Goal: Contribute content

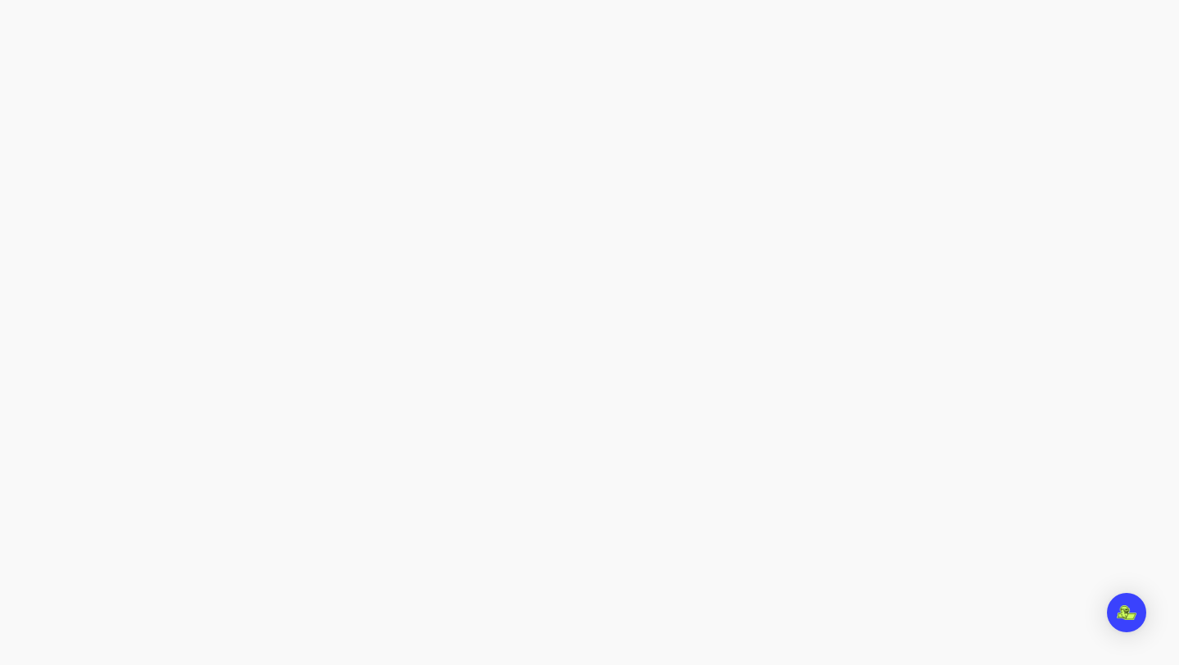
select select "***"
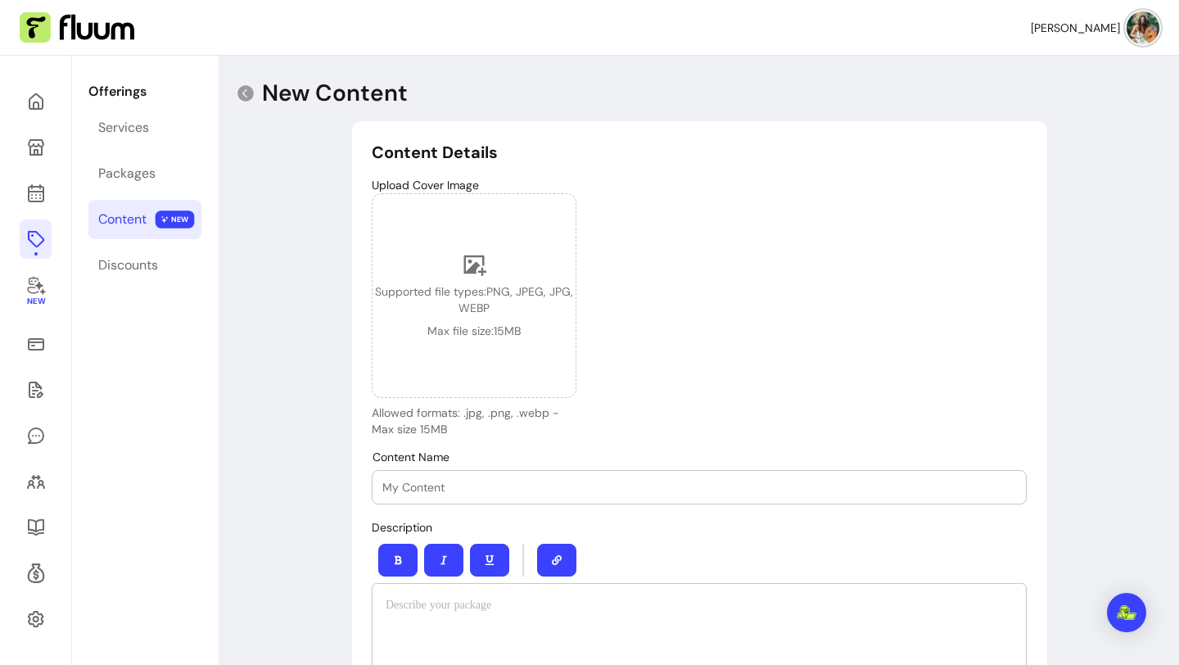
click at [422, 499] on div at bounding box center [699, 487] width 634 height 33
type input "Autumn Equinox Reflection Journal"
click at [733, 277] on div "Upload Cover Image Supported file types: PNG, JPEG, JPG, WEBP Max file size: 15…" at bounding box center [699, 307] width 655 height 260
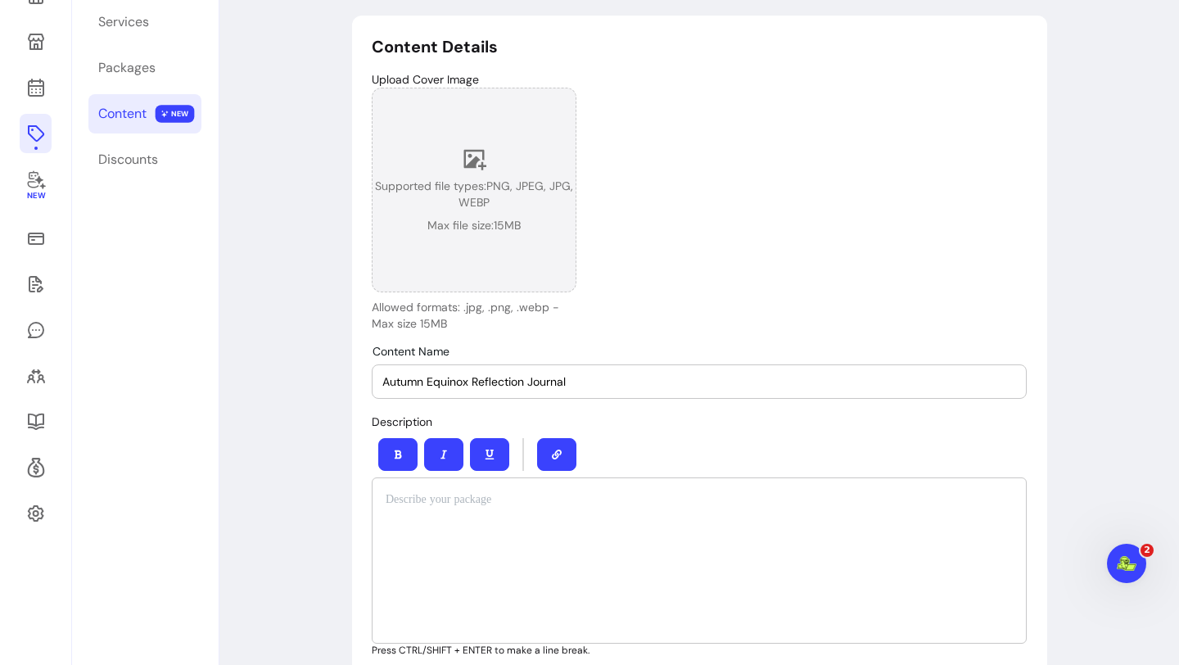
scroll to position [131, 0]
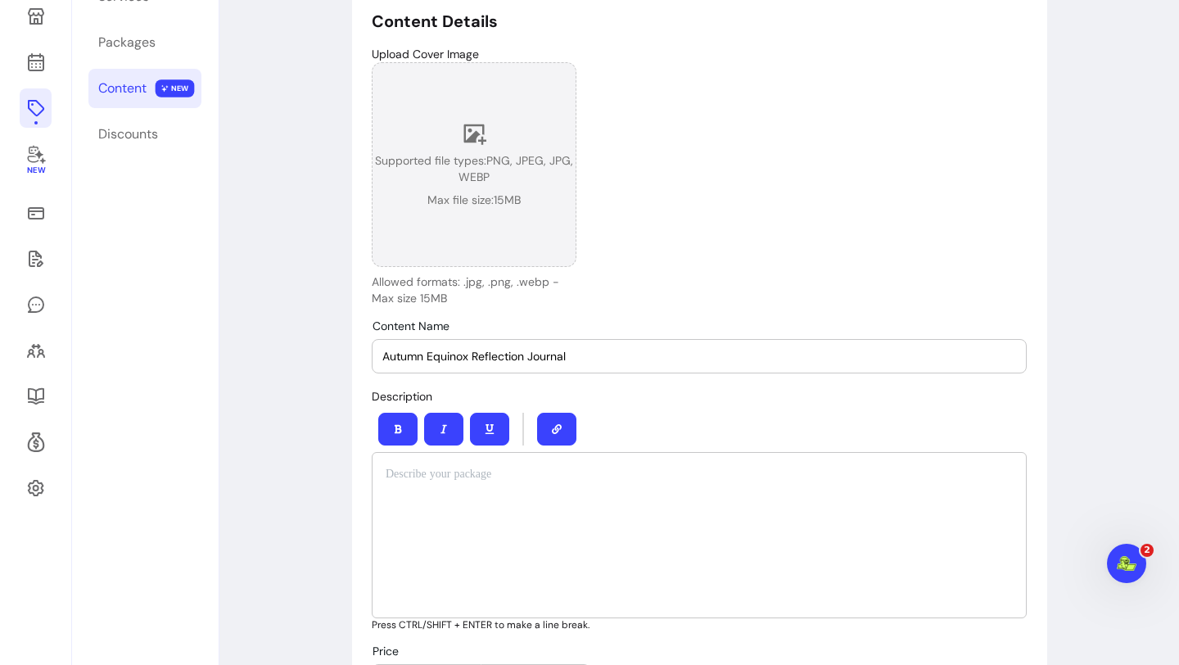
click at [480, 134] on icon at bounding box center [474, 133] width 25 height 25
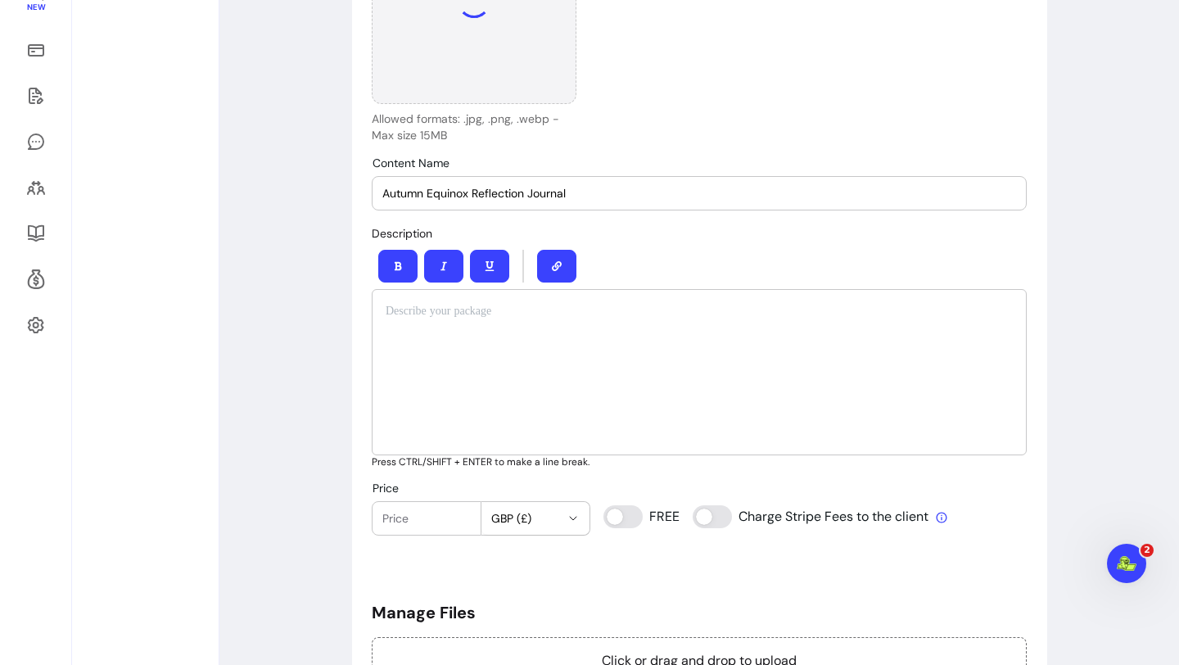
scroll to position [290, 0]
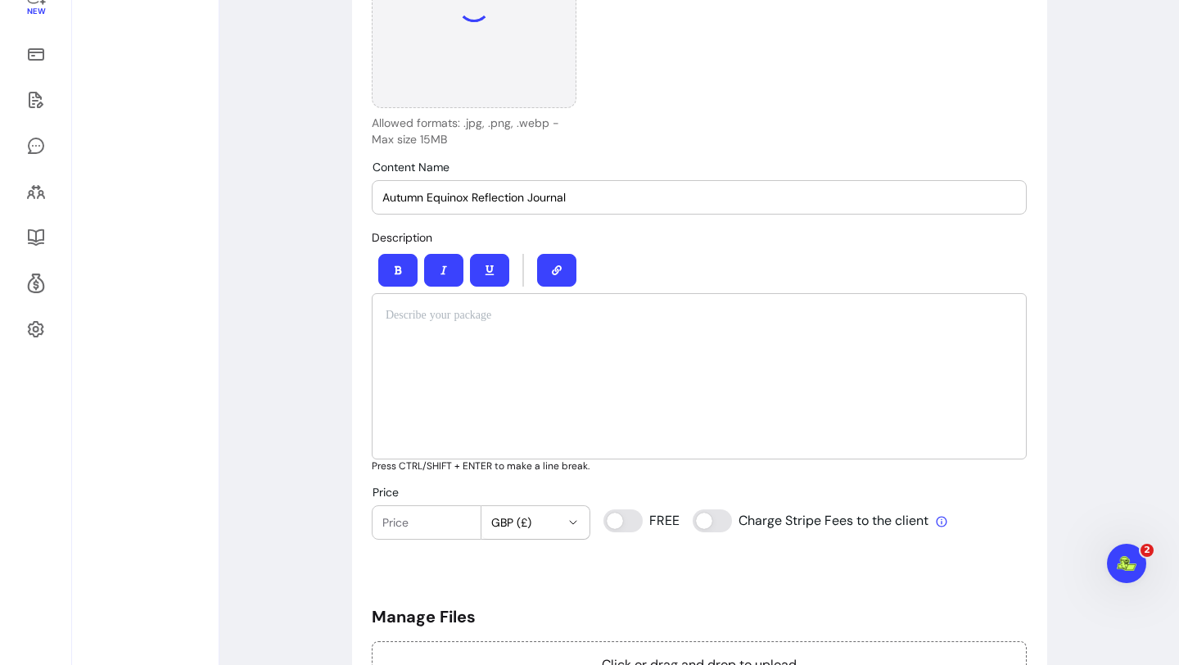
type input "0"
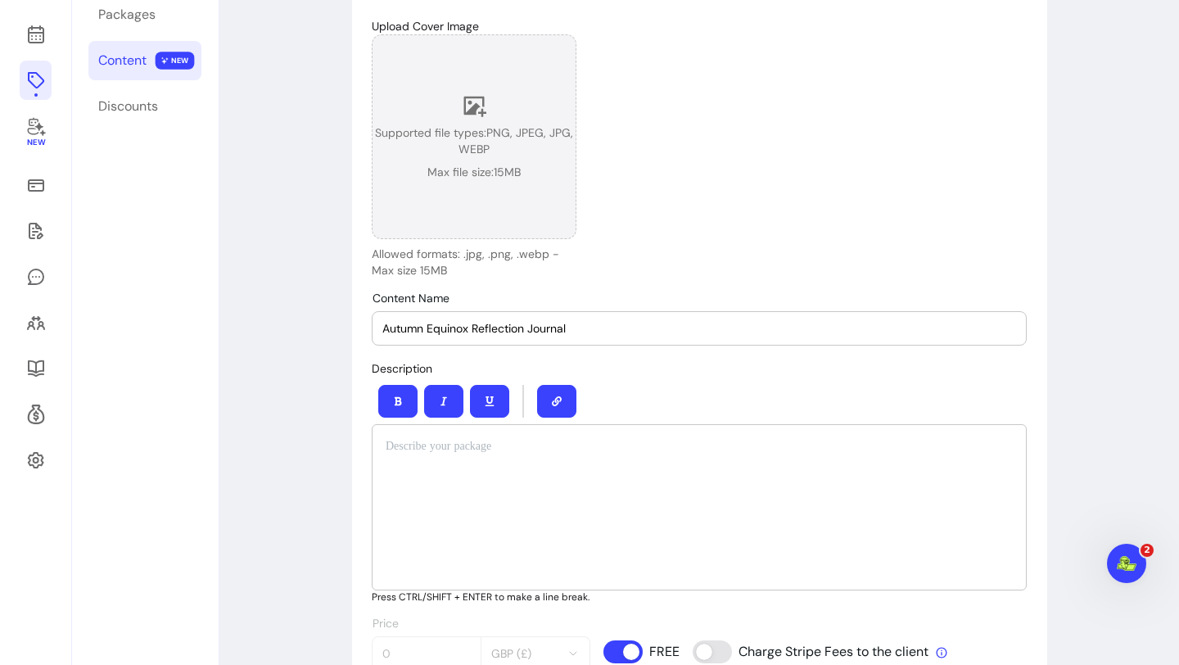
scroll to position [0, 0]
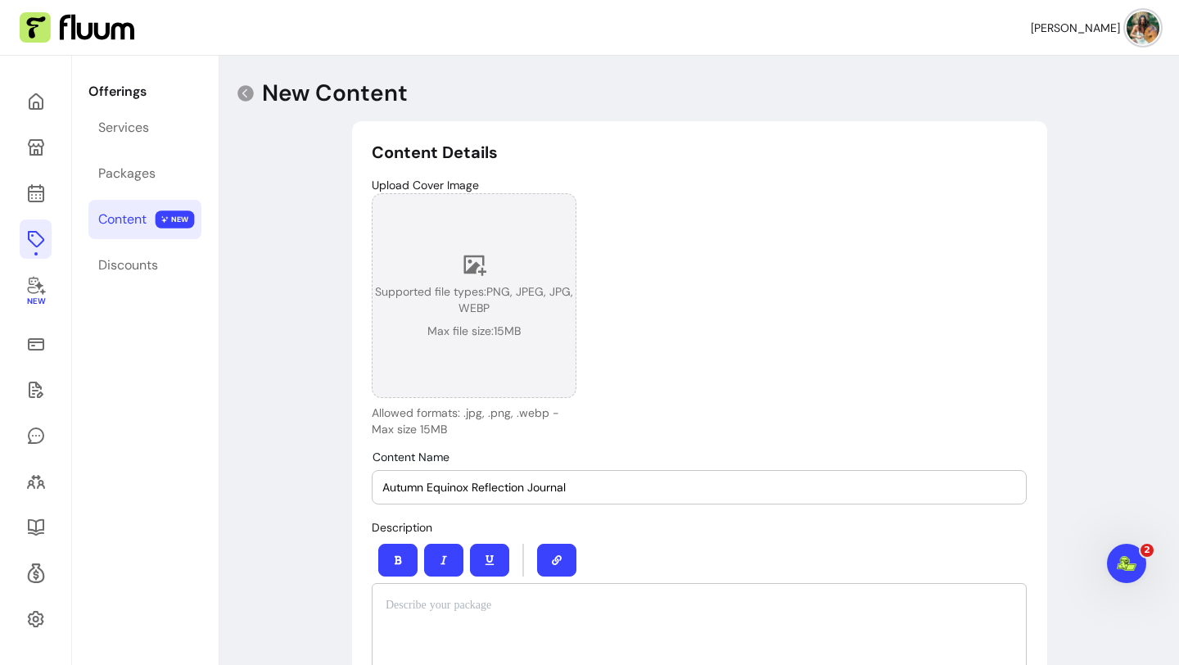
click at [481, 274] on icon at bounding box center [474, 264] width 25 height 25
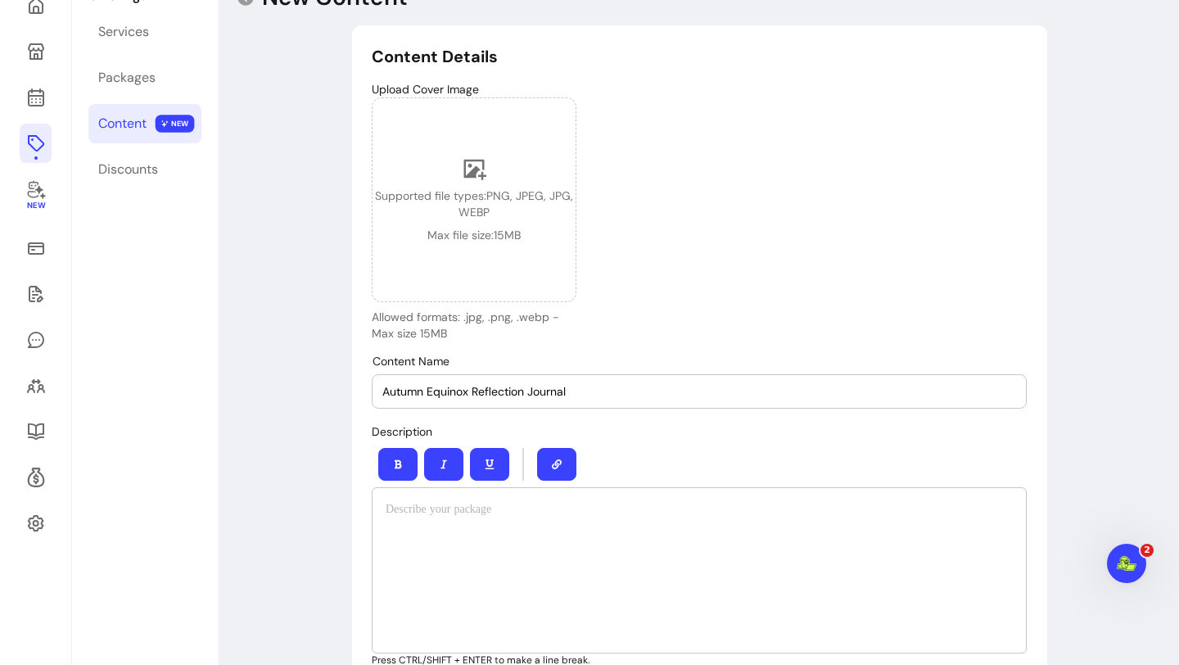
scroll to position [61, 0]
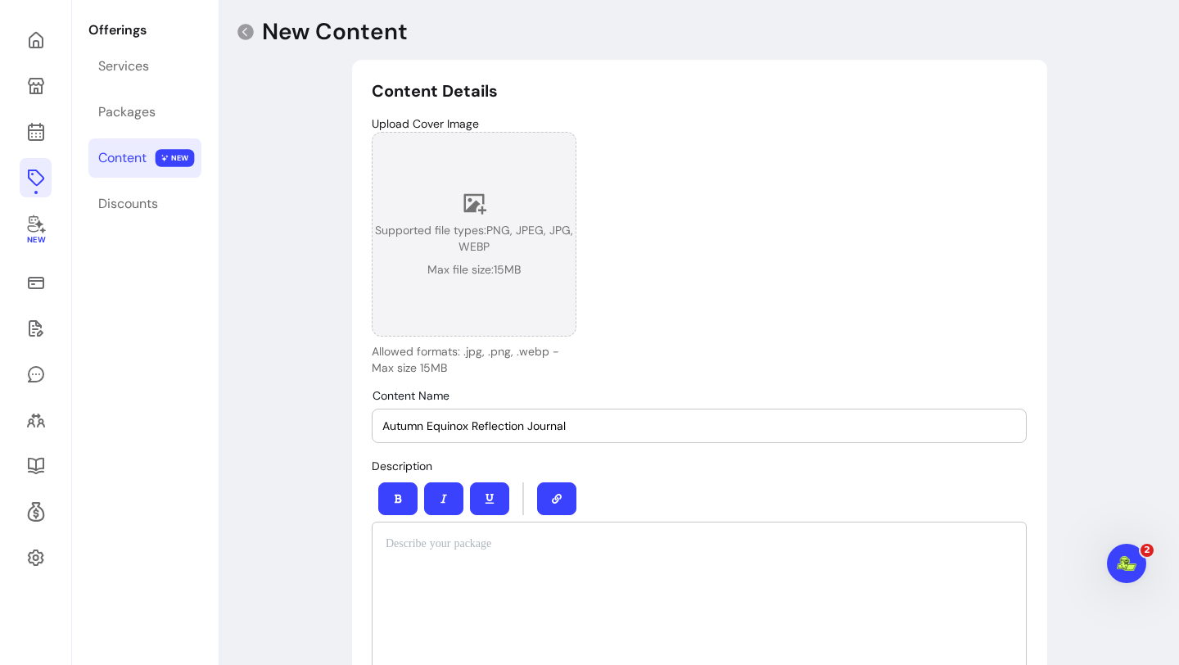
click at [481, 212] on icon at bounding box center [474, 203] width 25 height 25
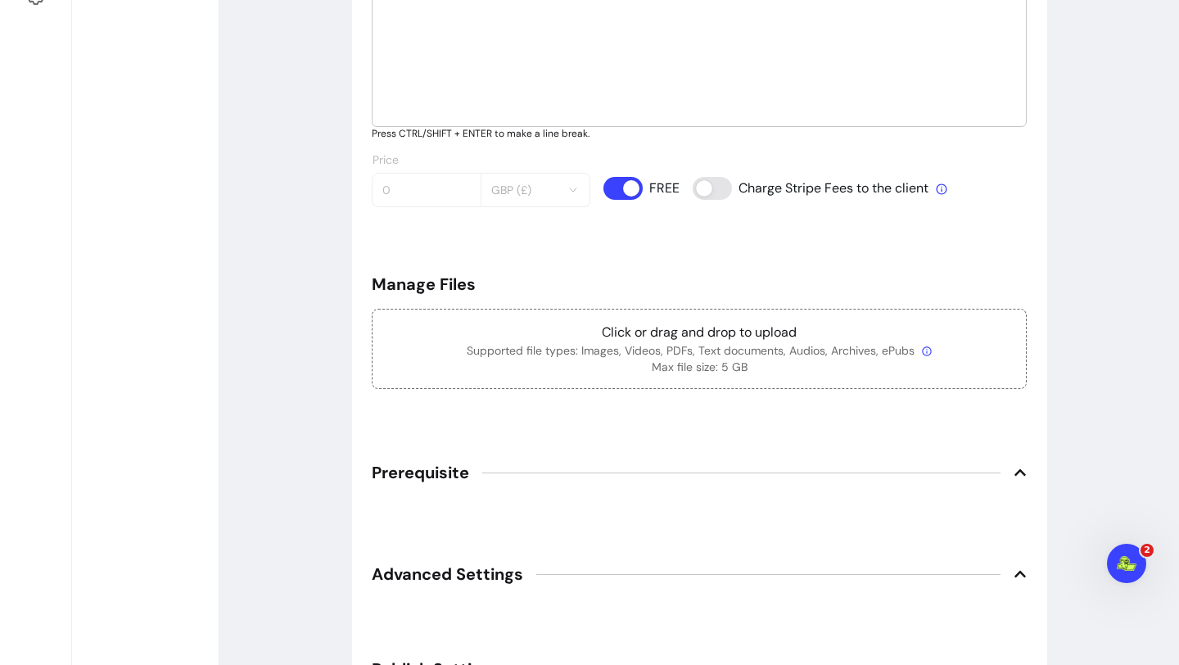
scroll to position [0, 0]
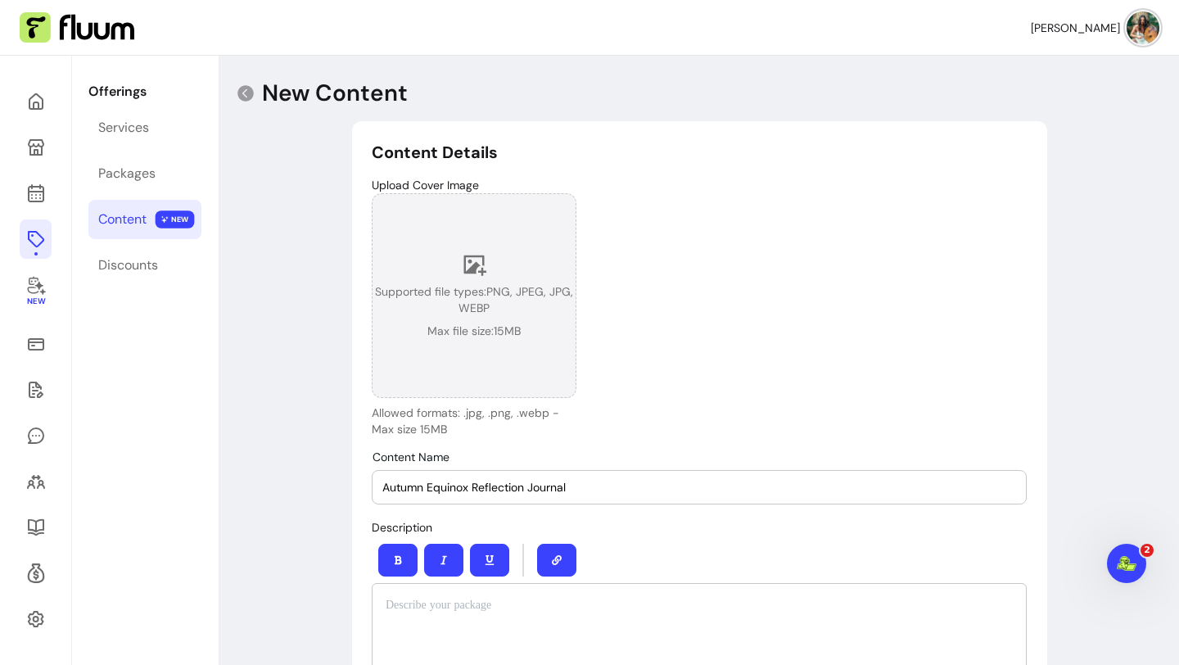
click at [510, 304] on span "Supported file types: PNG, JPEG, JPG, WEBP" at bounding box center [474, 299] width 203 height 33
click at [474, 266] on icon at bounding box center [475, 265] width 23 height 20
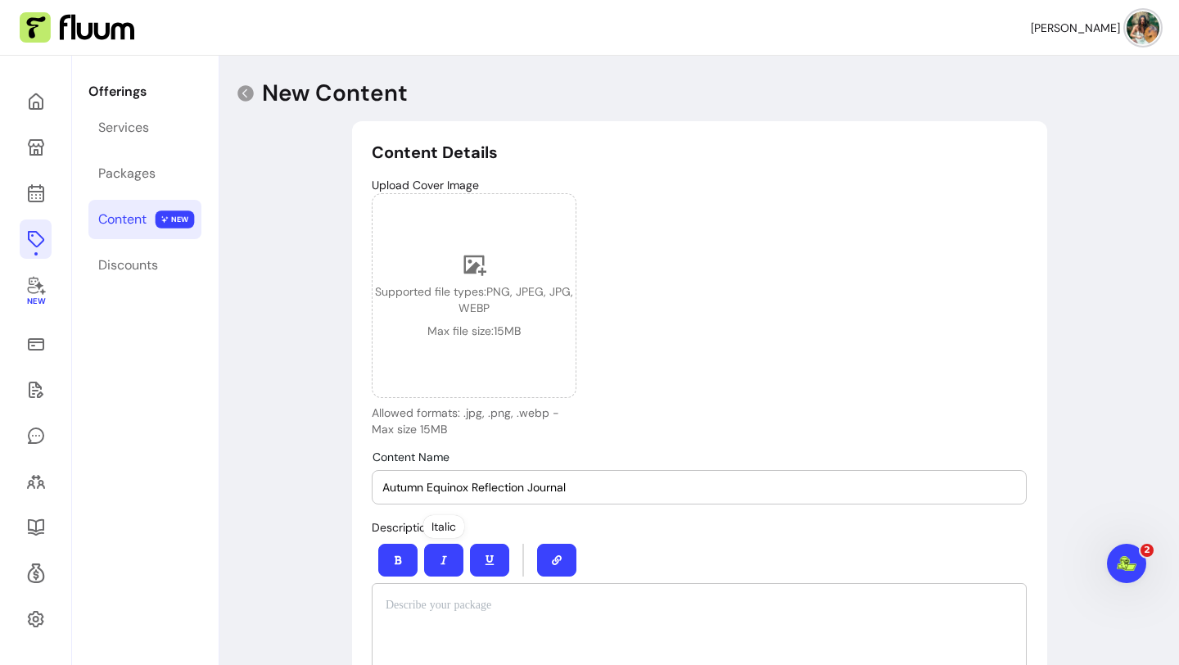
click at [447, 607] on p at bounding box center [699, 605] width 627 height 16
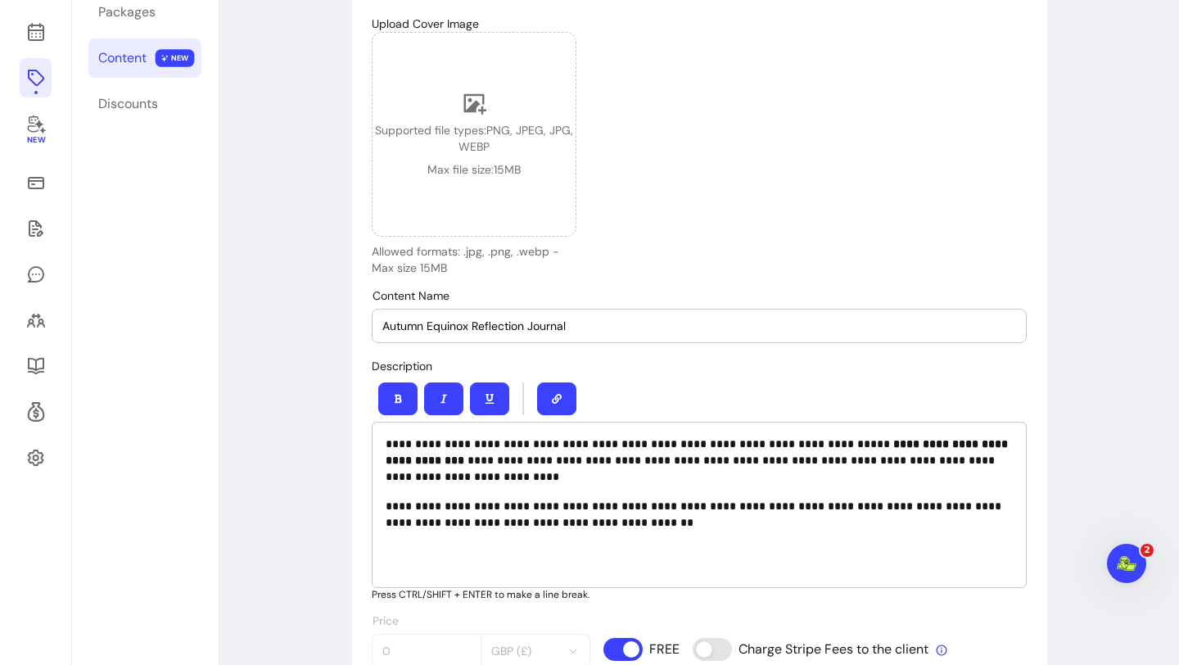
scroll to position [169, 0]
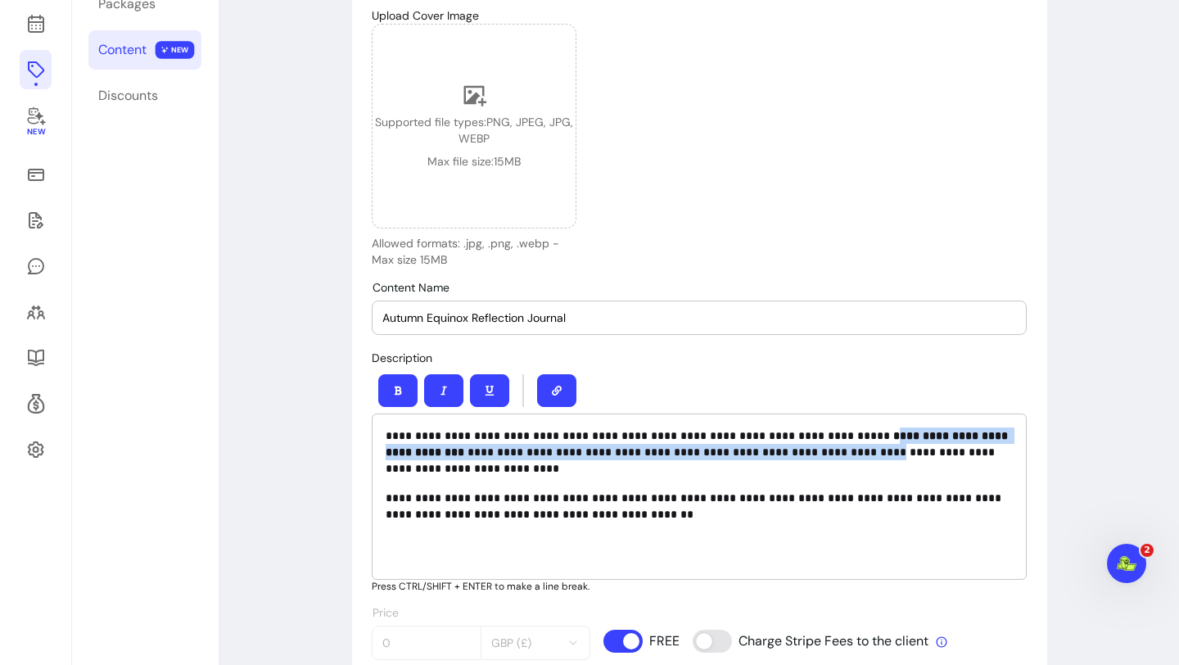
drag, startPoint x: 839, startPoint y: 429, endPoint x: 831, endPoint y: 454, distance: 25.9
click at [831, 454] on p "**********" at bounding box center [699, 451] width 627 height 49
drag, startPoint x: 836, startPoint y: 436, endPoint x: 444, endPoint y: 458, distance: 392.8
click at [444, 458] on p "**********" at bounding box center [699, 451] width 627 height 49
click at [386, 398] on button "button" at bounding box center [398, 391] width 38 height 32
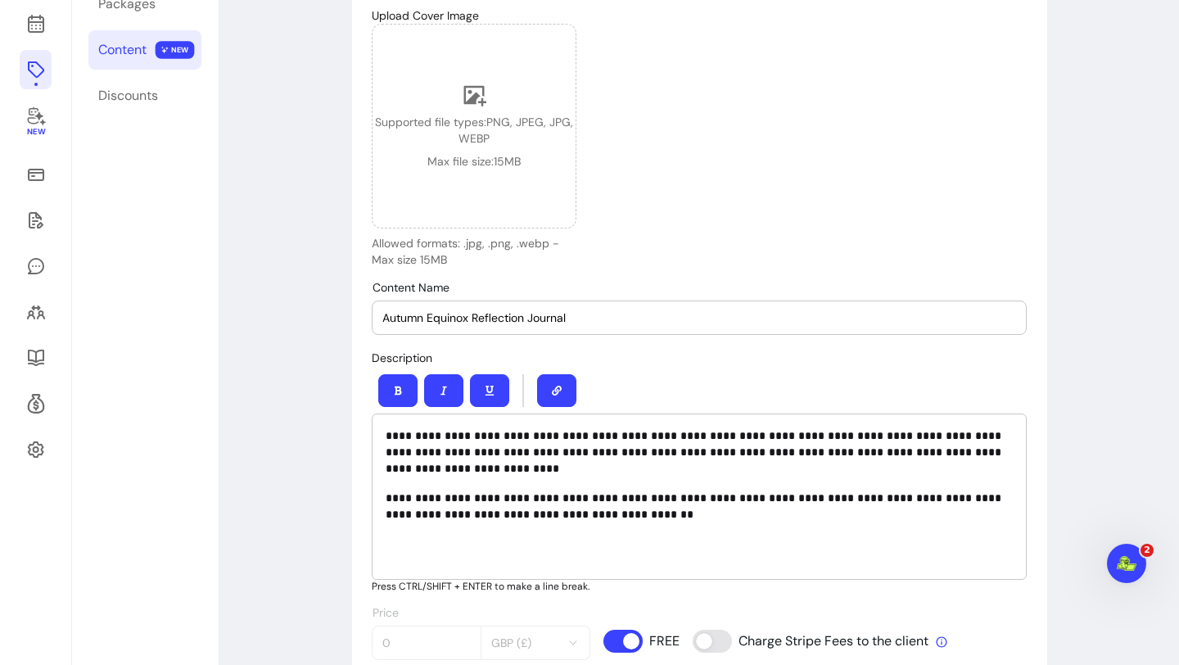
click at [545, 491] on p "**********" at bounding box center [699, 506] width 627 height 33
click at [488, 576] on div "**********" at bounding box center [699, 496] width 655 height 166
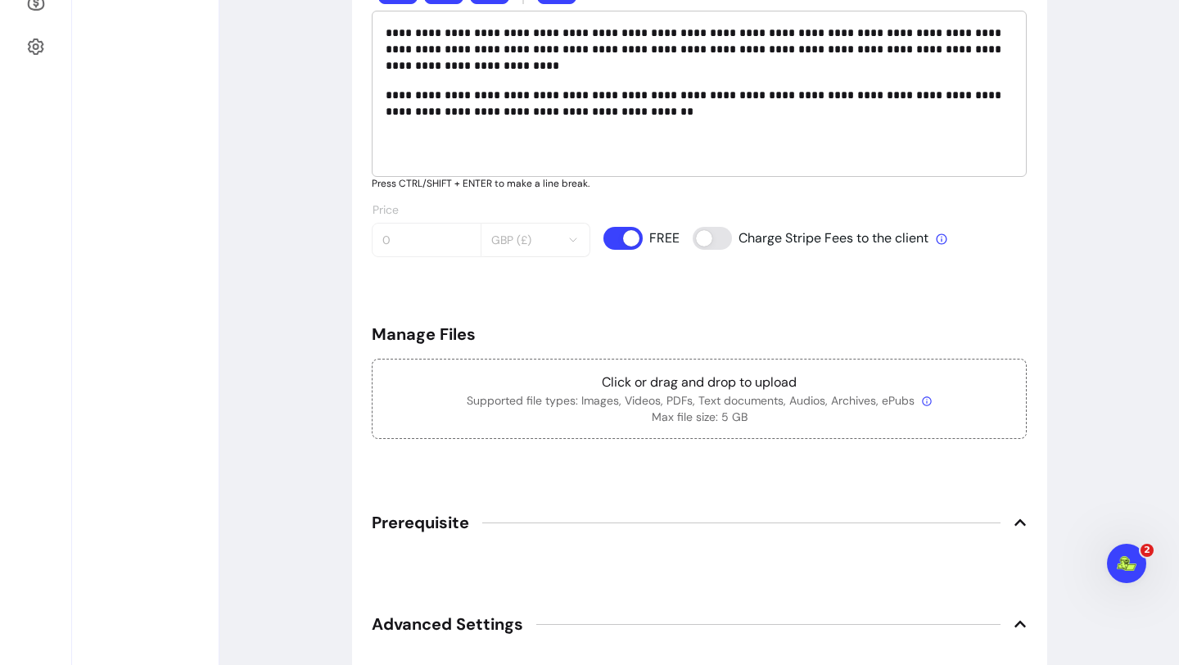
scroll to position [574, 0]
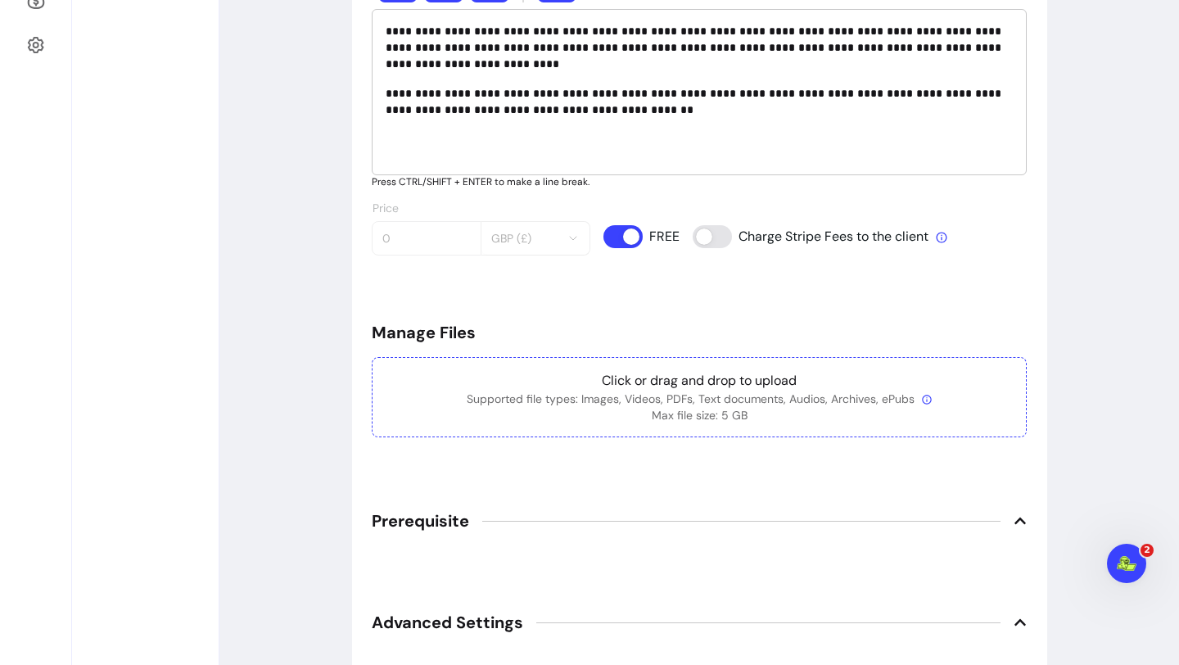
click at [591, 388] on p "Click or drag and drop to upload" at bounding box center [699, 381] width 627 height 20
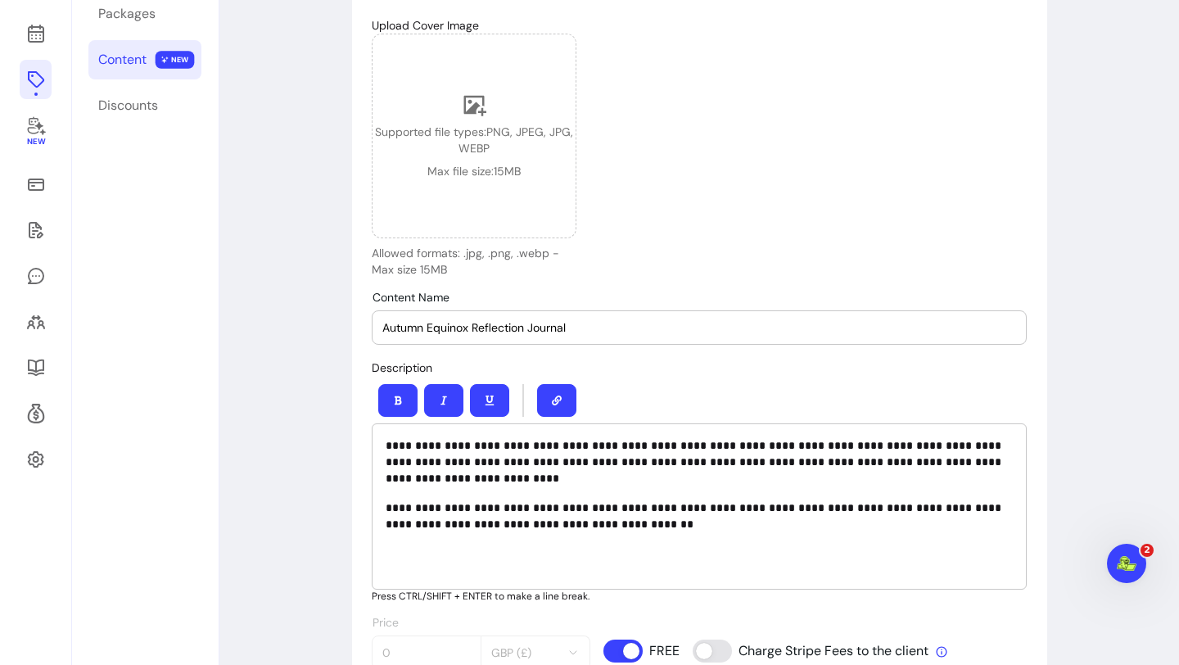
scroll to position [0, 0]
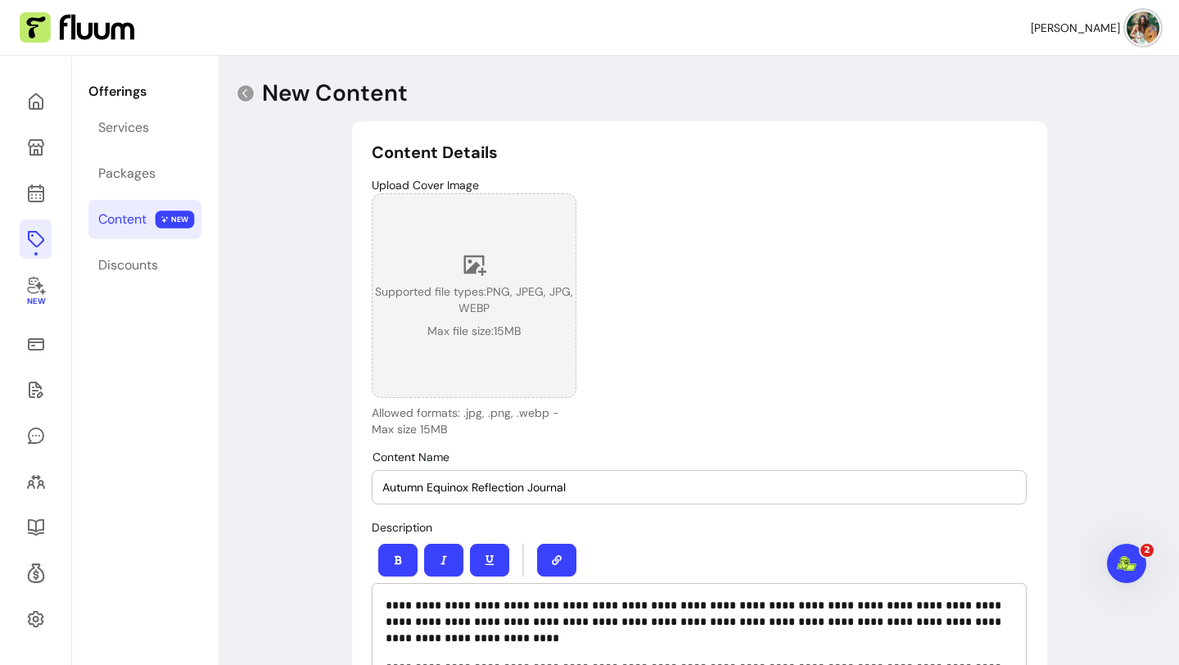
click at [477, 269] on icon at bounding box center [474, 264] width 25 height 25
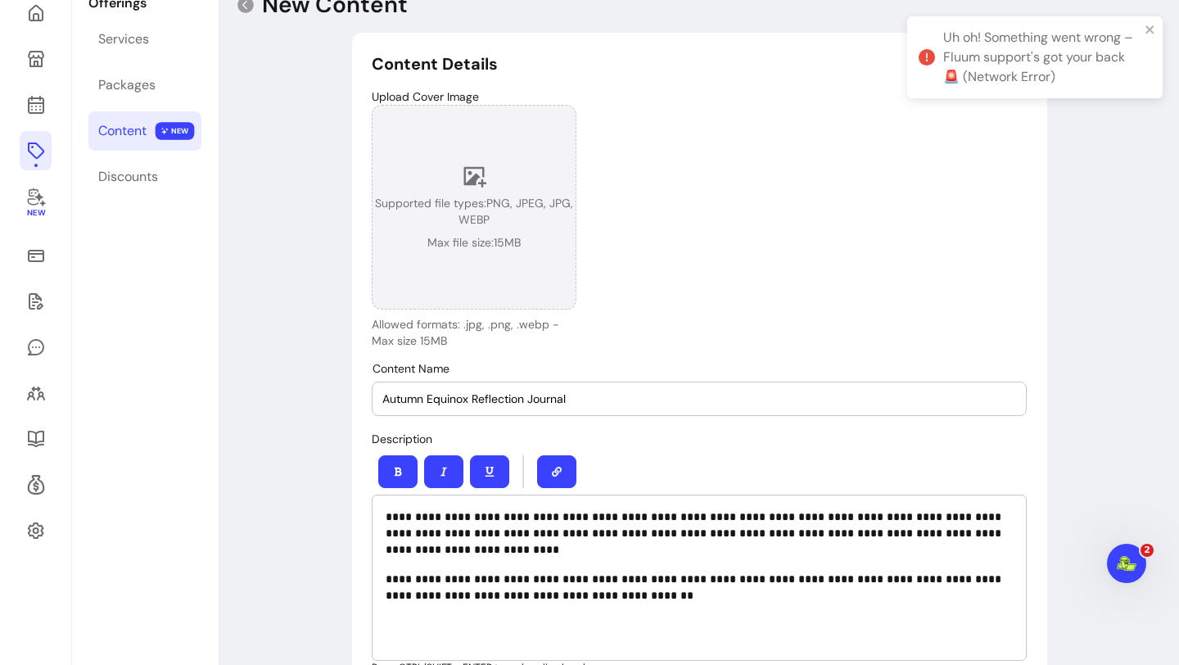
scroll to position [83, 0]
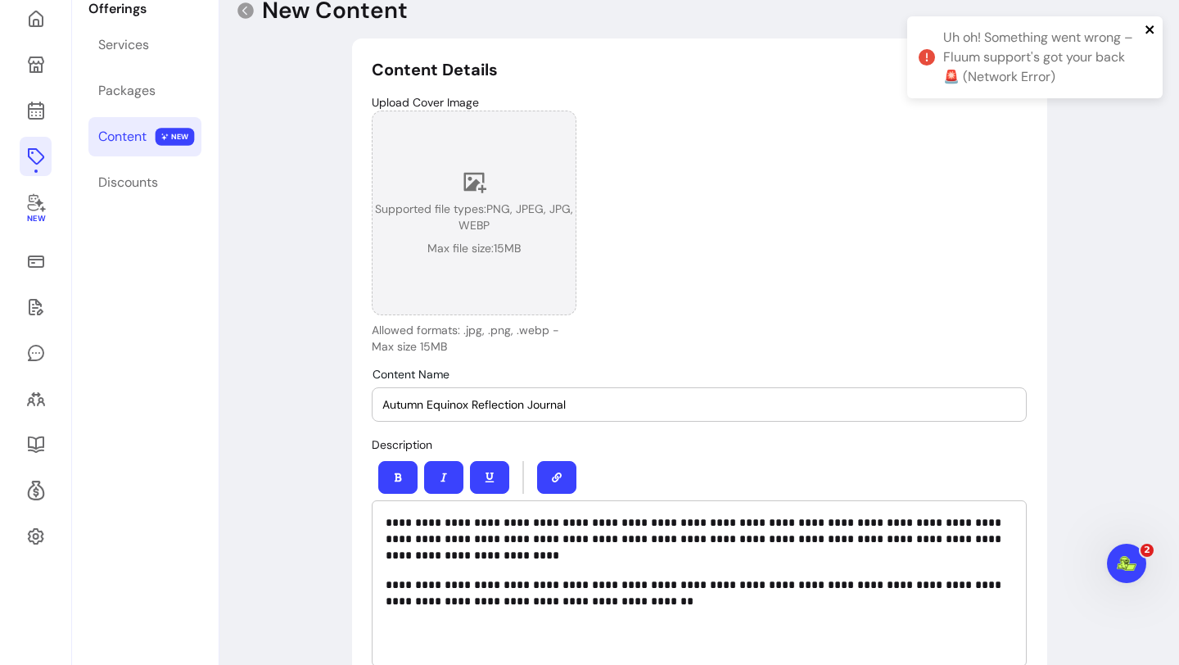
click at [1152, 29] on icon "close" at bounding box center [1150, 29] width 11 height 13
